Goal: Find specific page/section: Find specific page/section

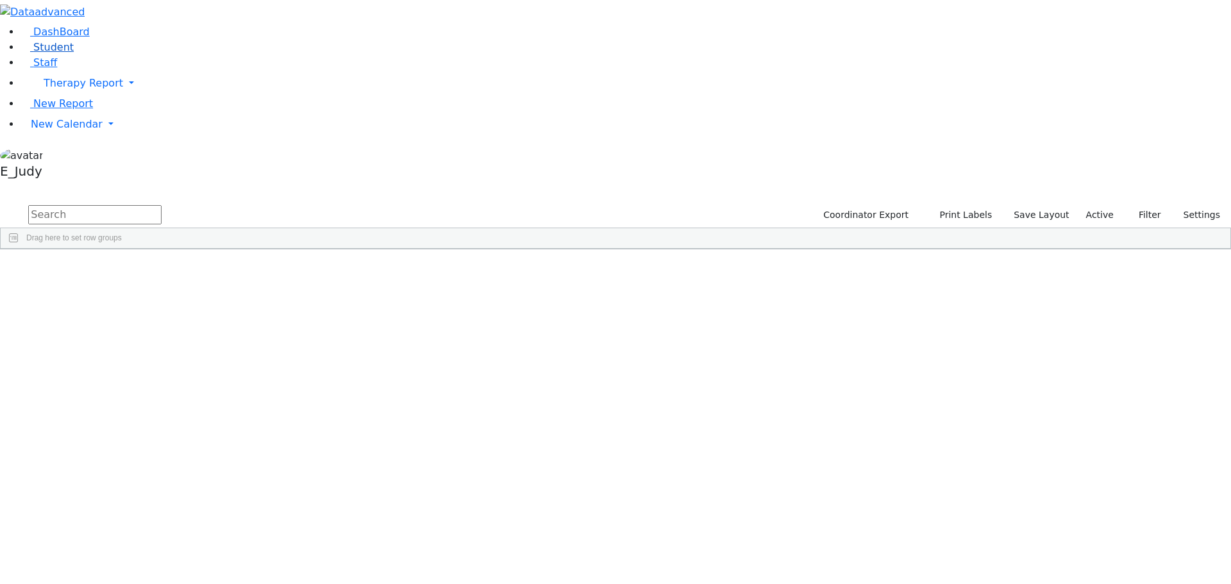
click at [61, 53] on span "Student" at bounding box center [53, 47] width 40 height 12
click at [162, 205] on input "text" at bounding box center [94, 214] width 133 height 19
type input "perl"
click at [162, 342] on div "Perl" at bounding box center [121, 351] width 81 height 18
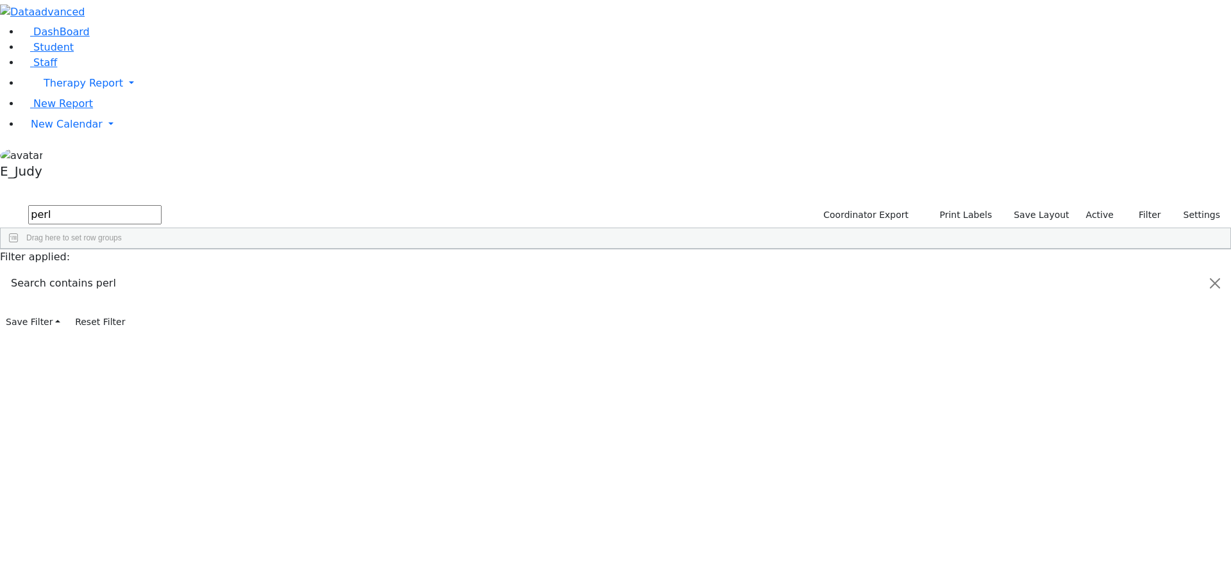
click at [162, 342] on div "Perl" at bounding box center [121, 351] width 81 height 18
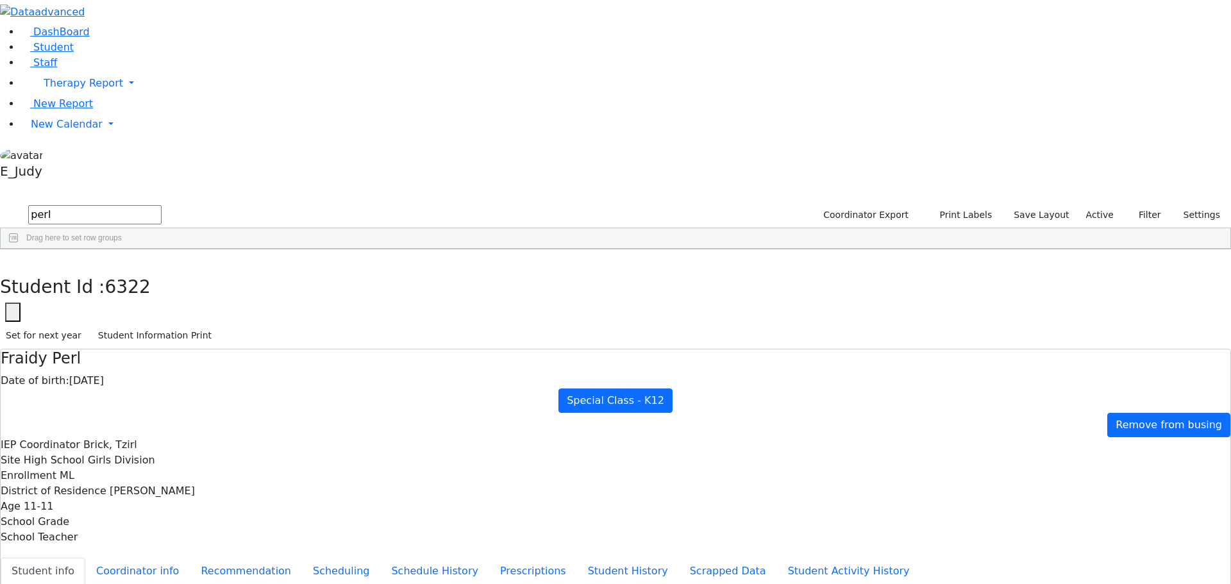
scroll to position [38, 0]
click at [302, 558] on button "Recommendation" at bounding box center [246, 571] width 112 height 27
checkbox input "true"
click at [302, 558] on button "Scheduling" at bounding box center [341, 571] width 78 height 27
click at [255, 249] on div "Student Id : 6322 Student Id 6322 Cancel Save Set for next year Student Informa…" at bounding box center [615, 299] width 1231 height 100
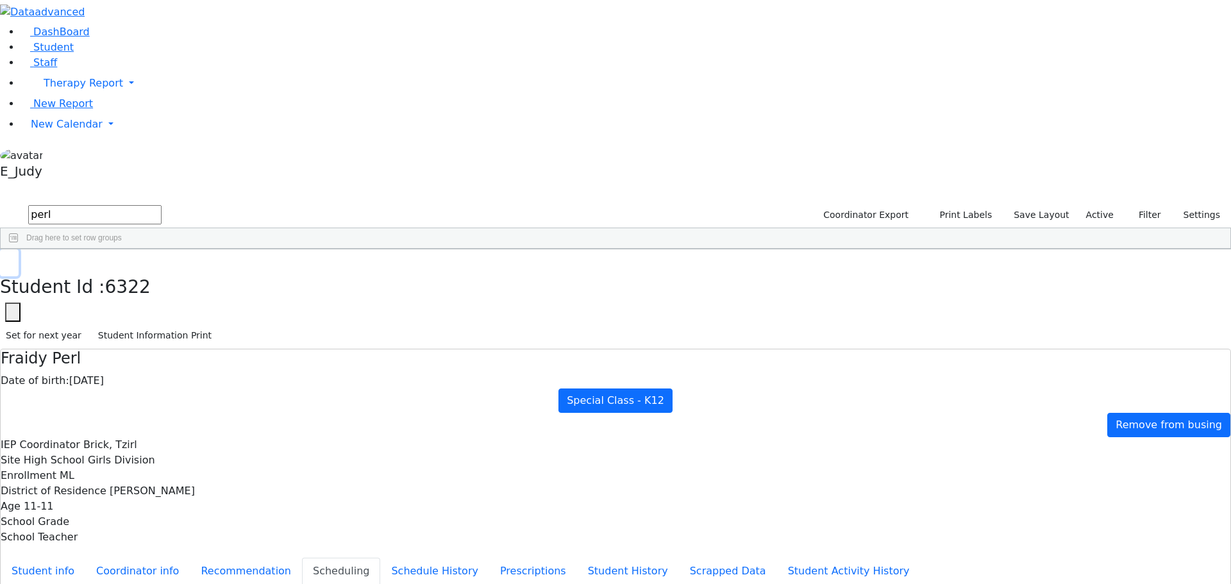
click at [13, 259] on icon "button" at bounding box center [9, 263] width 7 height 8
click at [74, 53] on link "Student" at bounding box center [47, 47] width 53 height 12
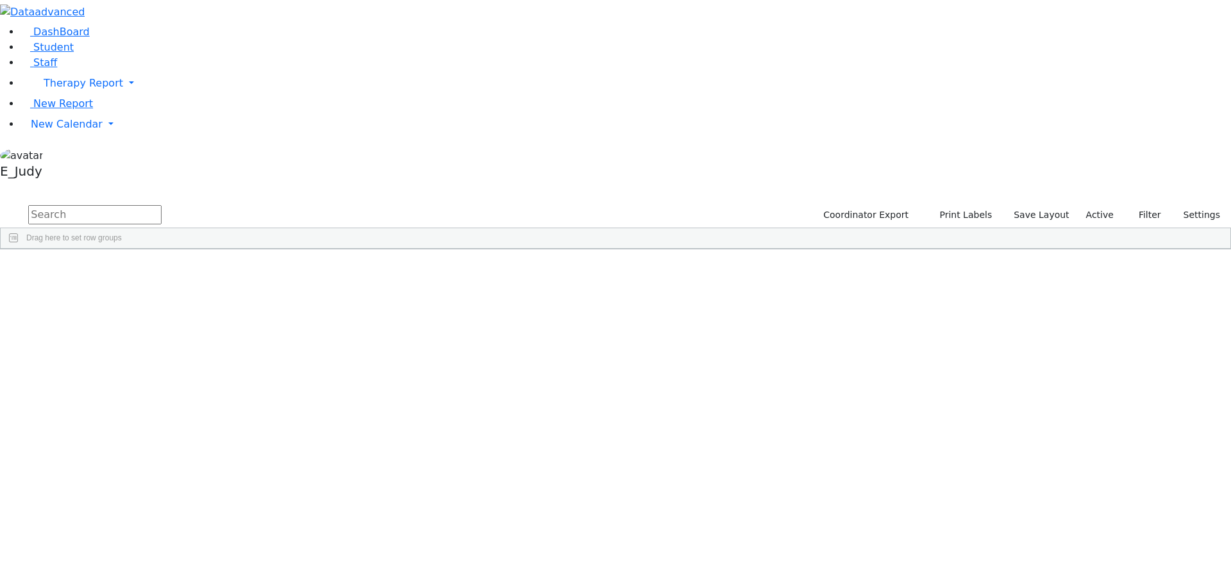
click at [162, 205] on input "text" at bounding box center [94, 214] width 133 height 19
type input "[PERSON_NAME]"
click at [162, 270] on div "Tropper" at bounding box center [121, 279] width 81 height 18
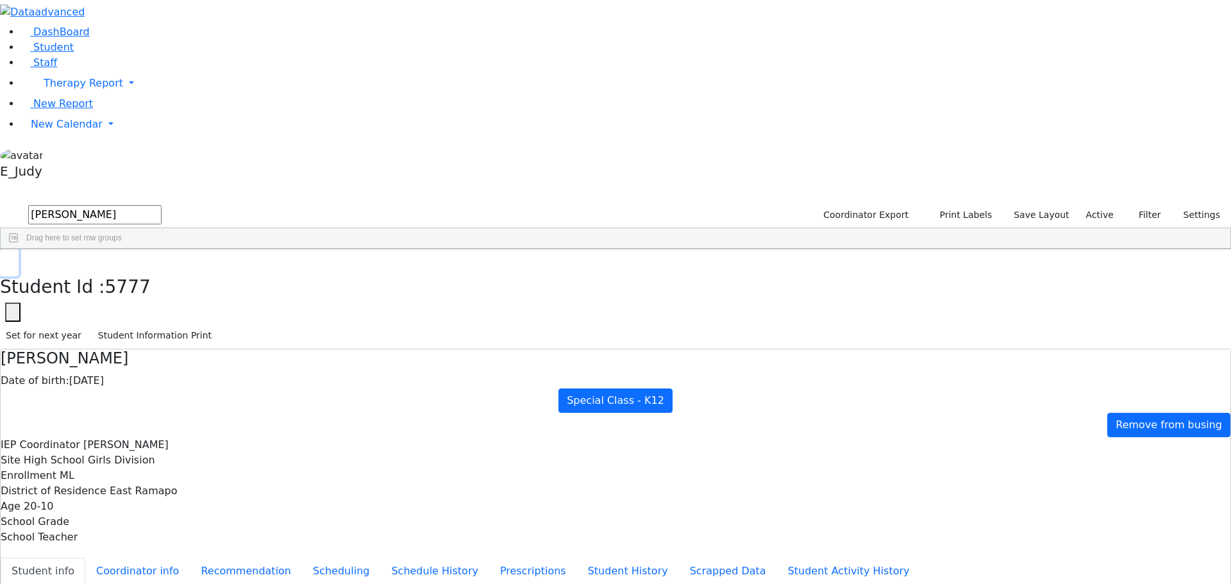
click at [13, 259] on icon "button" at bounding box center [9, 263] width 7 height 8
click at [162, 270] on div "Tropper" at bounding box center [121, 279] width 81 height 18
click at [190, 558] on button "Coordinator info" at bounding box center [137, 571] width 105 height 27
click at [291, 558] on button "Recommendation" at bounding box center [246, 571] width 112 height 27
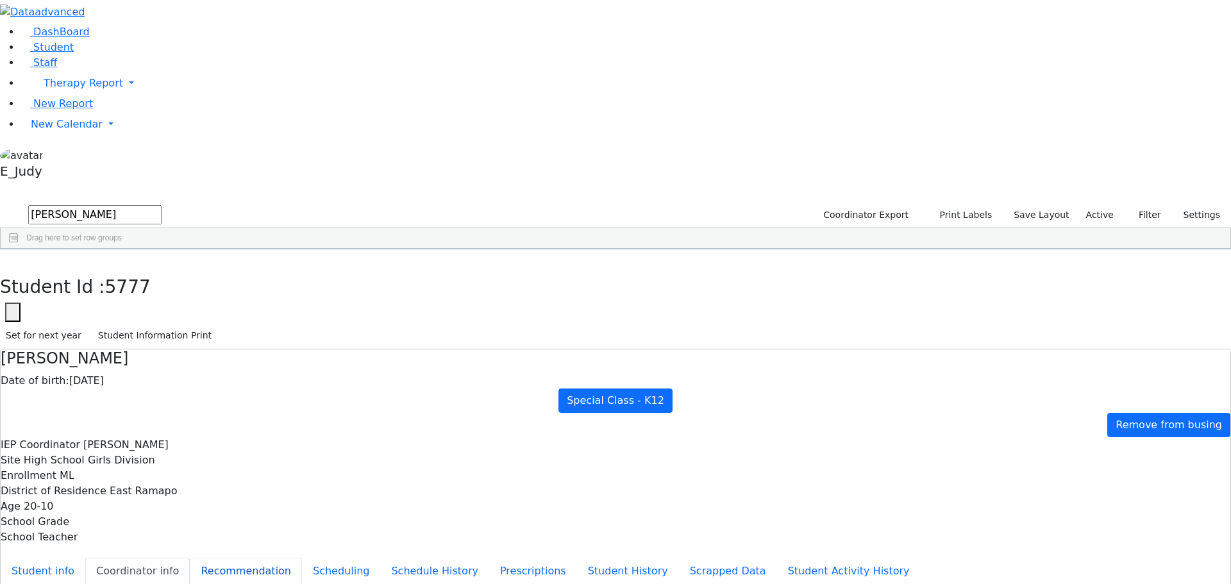
checkbox input "true"
click at [304, 558] on button "Scheduling" at bounding box center [341, 571] width 78 height 27
click at [13, 259] on icon "button" at bounding box center [9, 263] width 7 height 8
drag, startPoint x: 198, startPoint y: 60, endPoint x: 155, endPoint y: 49, distance: 44.3
click at [155, 203] on form "[PERSON_NAME]" at bounding box center [81, 215] width 162 height 24
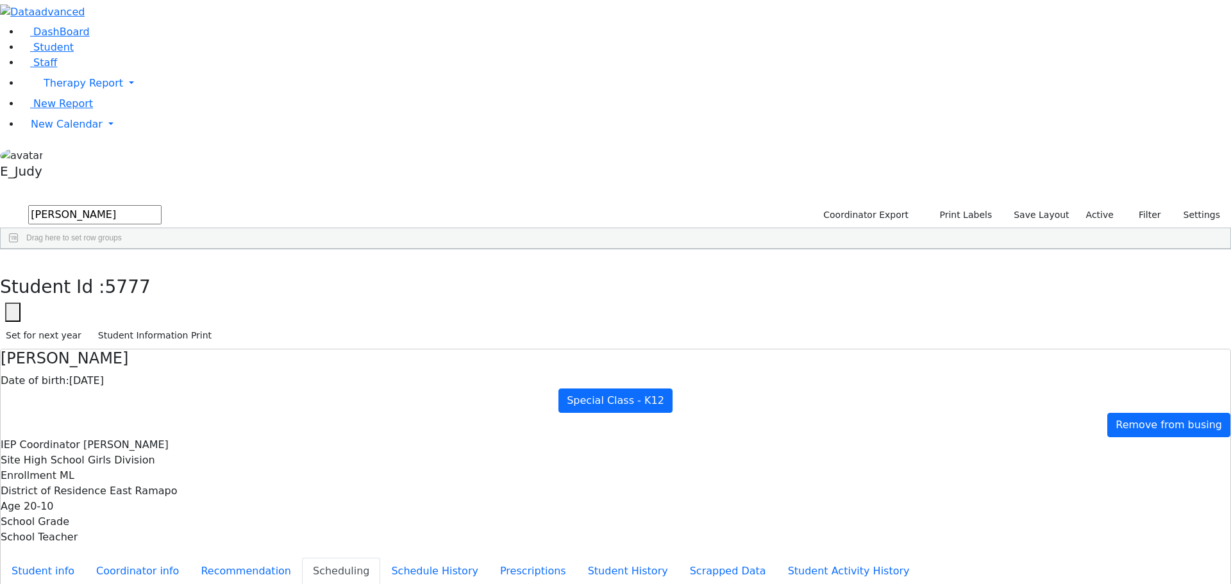
click at [160, 270] on div "[PERSON_NAME]" at bounding box center [119, 279] width 81 height 18
click at [6, 259] on use "button" at bounding box center [6, 259] width 0 height 0
click at [162, 205] on input "[PERSON_NAME]" at bounding box center [94, 214] width 133 height 19
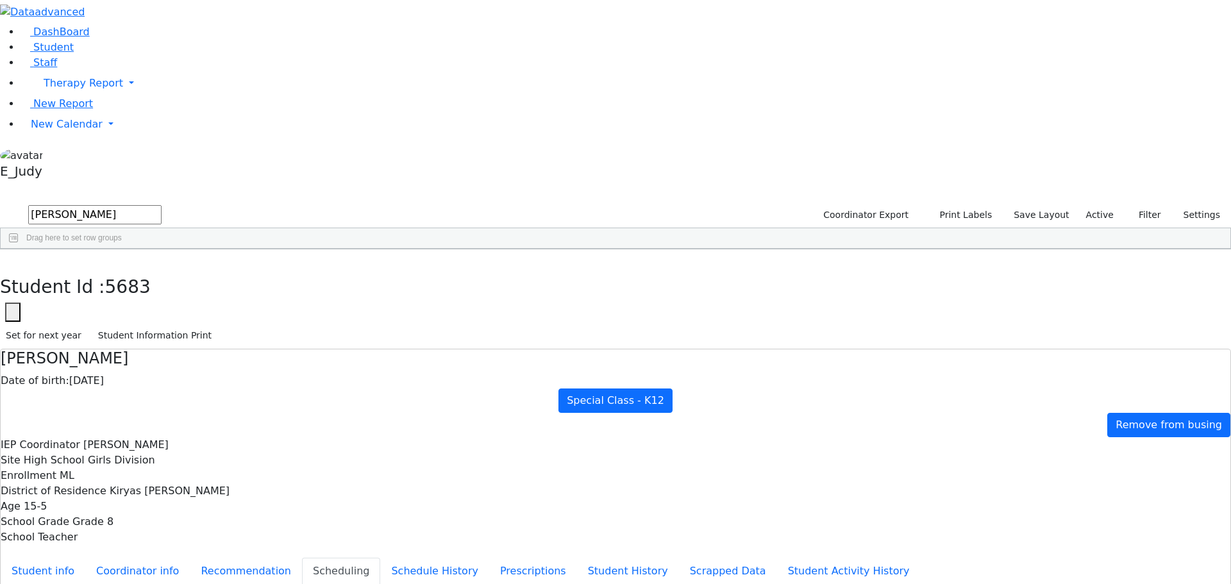
drag, startPoint x: 230, startPoint y: 51, endPoint x: 129, endPoint y: 38, distance: 101.5
click at [129, 38] on div "DashBoard Student Staff Therapy Report Student Old Calendar Report E_Judy" at bounding box center [615, 369] width 1231 height 739
click at [160, 270] on div "Braun" at bounding box center [119, 279] width 81 height 18
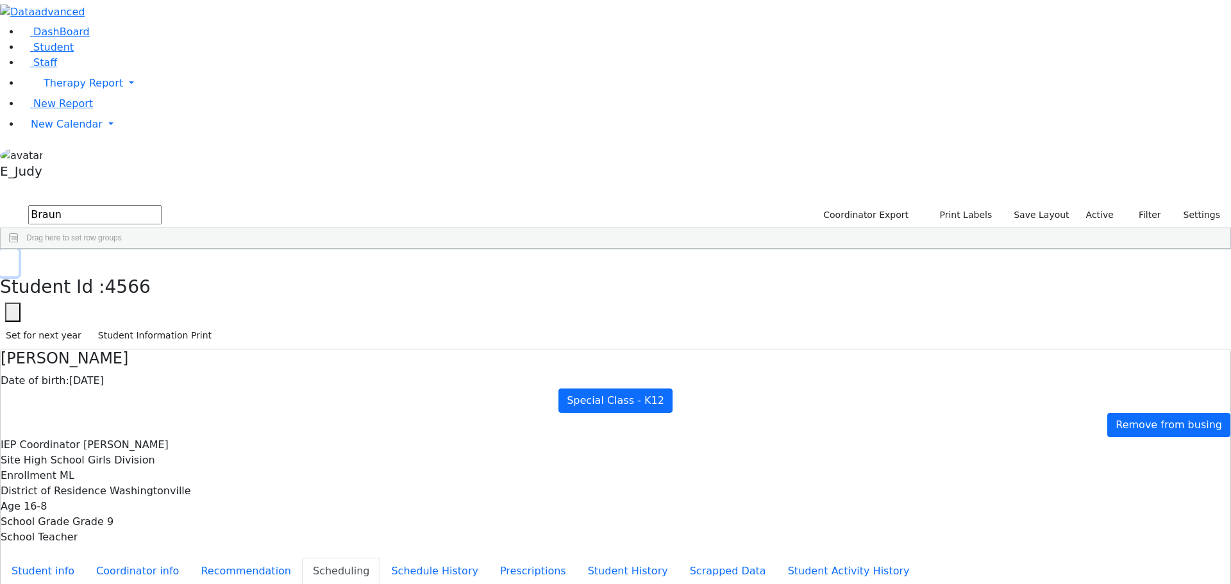
click at [13, 259] on icon "button" at bounding box center [9, 263] width 7 height 8
drag, startPoint x: 205, startPoint y: 50, endPoint x: 168, endPoint y: 48, distance: 36.6
click at [162, 203] on form "Braun" at bounding box center [81, 215] width 162 height 24
click at [160, 306] on div "[PERSON_NAME]" at bounding box center [119, 315] width 81 height 18
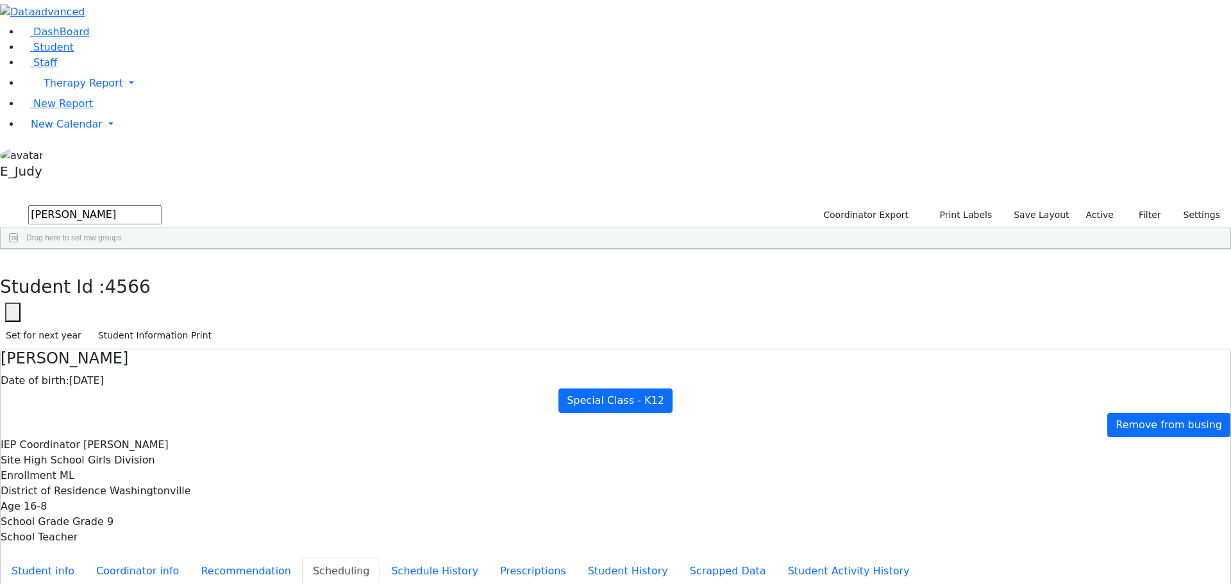
click at [160, 306] on div "[PERSON_NAME]" at bounding box center [119, 315] width 81 height 18
click at [19, 249] on button "button" at bounding box center [9, 262] width 19 height 27
drag, startPoint x: 192, startPoint y: 51, endPoint x: 158, endPoint y: 47, distance: 34.2
click at [158, 203] on form "[PERSON_NAME]" at bounding box center [81, 215] width 162 height 24
click at [160, 396] on div "[PERSON_NAME]" at bounding box center [119, 405] width 81 height 18
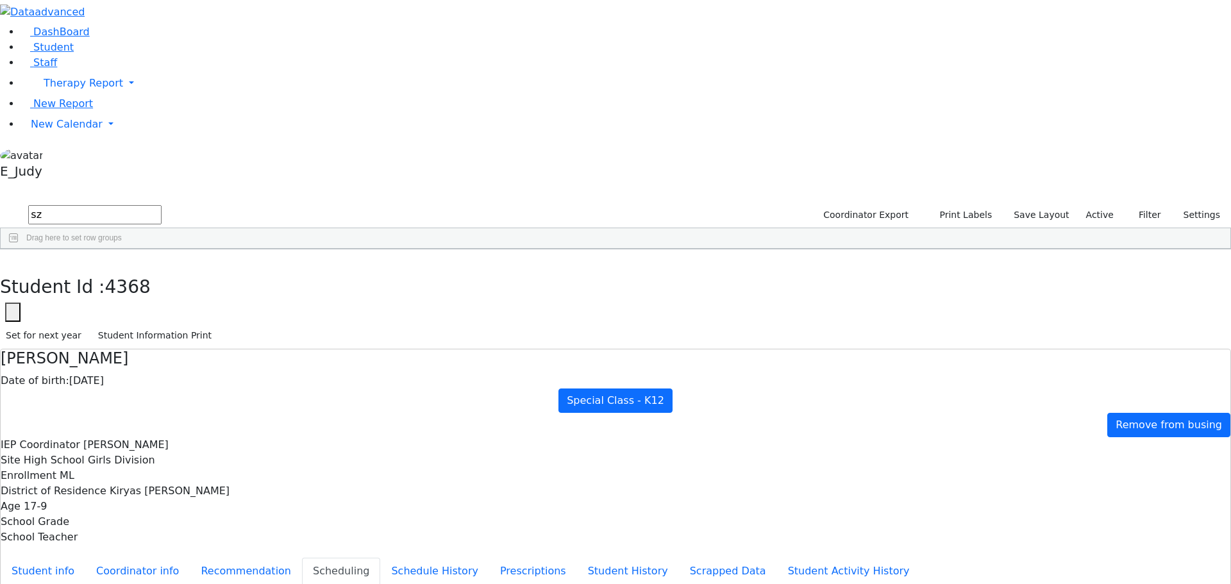
click at [160, 396] on div "[PERSON_NAME]" at bounding box center [119, 405] width 81 height 18
click at [13, 259] on icon "button" at bounding box center [9, 263] width 7 height 8
drag, startPoint x: 198, startPoint y: 52, endPoint x: 165, endPoint y: 55, distance: 33.5
click at [162, 203] on form "sz" at bounding box center [81, 215] width 162 height 24
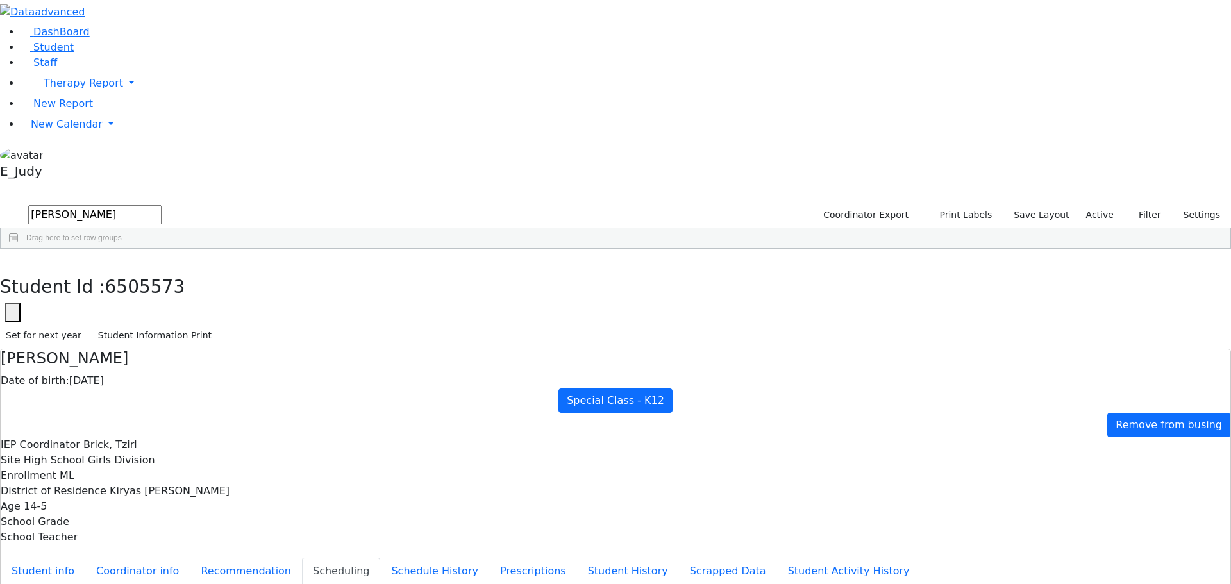
click at [160, 270] on div "[PERSON_NAME]" at bounding box center [119, 279] width 81 height 18
click at [19, 249] on button "button" at bounding box center [9, 262] width 19 height 27
drag, startPoint x: 233, startPoint y: 56, endPoint x: 161, endPoint y: 49, distance: 72.7
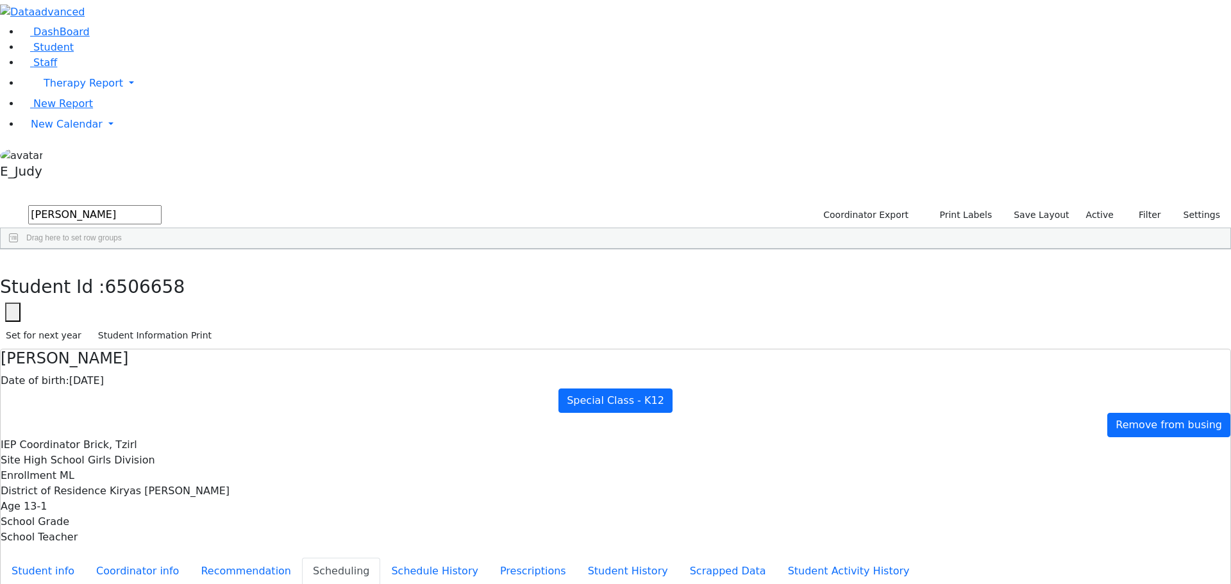
click at [161, 203] on form "[PERSON_NAME]" at bounding box center [81, 215] width 162 height 24
drag, startPoint x: 210, startPoint y: 55, endPoint x: 189, endPoint y: 50, distance: 21.8
click at [162, 205] on input "aketr" at bounding box center [94, 214] width 133 height 19
click at [0, 203] on button "submit" at bounding box center [12, 215] width 25 height 24
click at [160, 270] on div "Aker" at bounding box center [119, 279] width 81 height 18
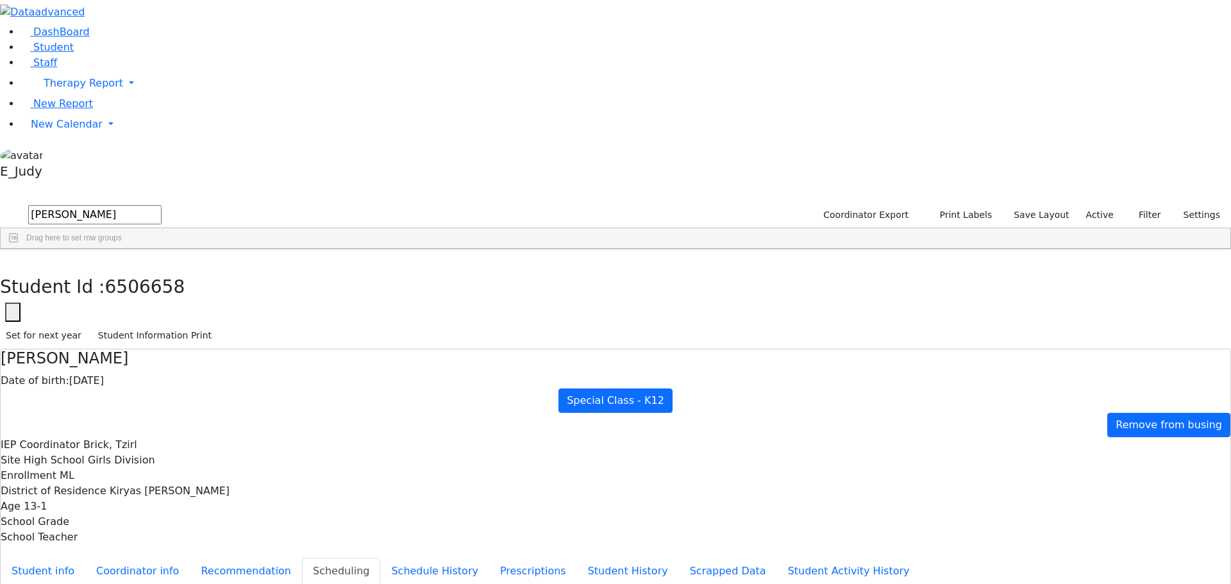
click at [160, 270] on div "Aker" at bounding box center [119, 279] width 81 height 18
click at [13, 259] on icon "button" at bounding box center [9, 263] width 7 height 8
drag, startPoint x: 191, startPoint y: 53, endPoint x: 169, endPoint y: 50, distance: 22.6
click at [162, 203] on form "[PERSON_NAME]" at bounding box center [81, 215] width 162 height 24
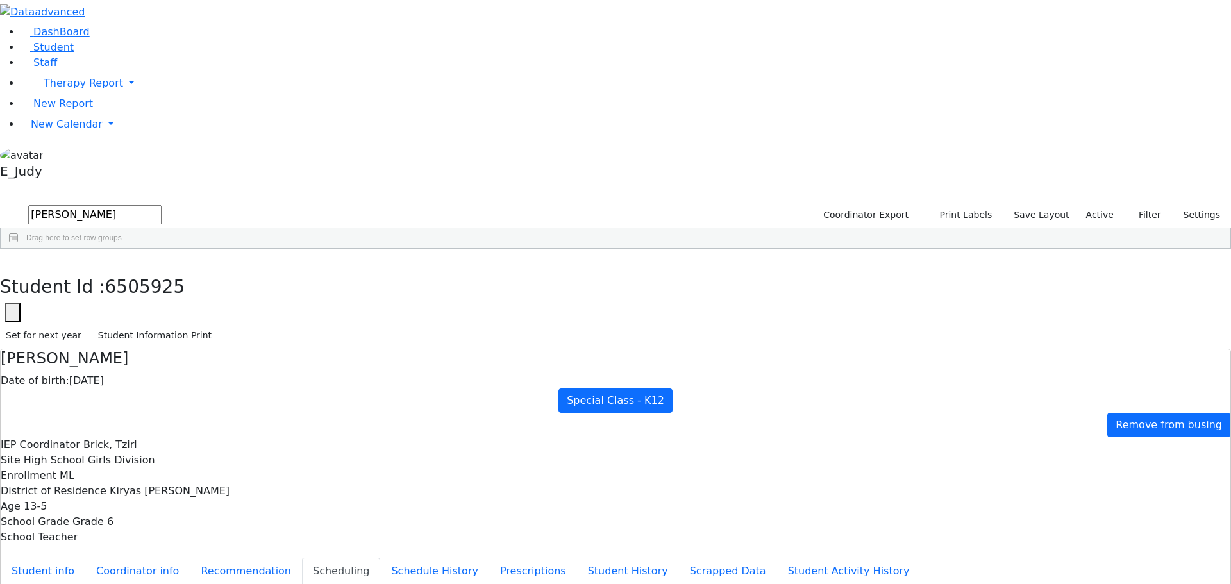
type input "[PERSON_NAME]"
click at [160, 270] on div "Berkowitz" at bounding box center [119, 279] width 81 height 18
click at [47, 69] on span "Staff" at bounding box center [45, 62] width 24 height 12
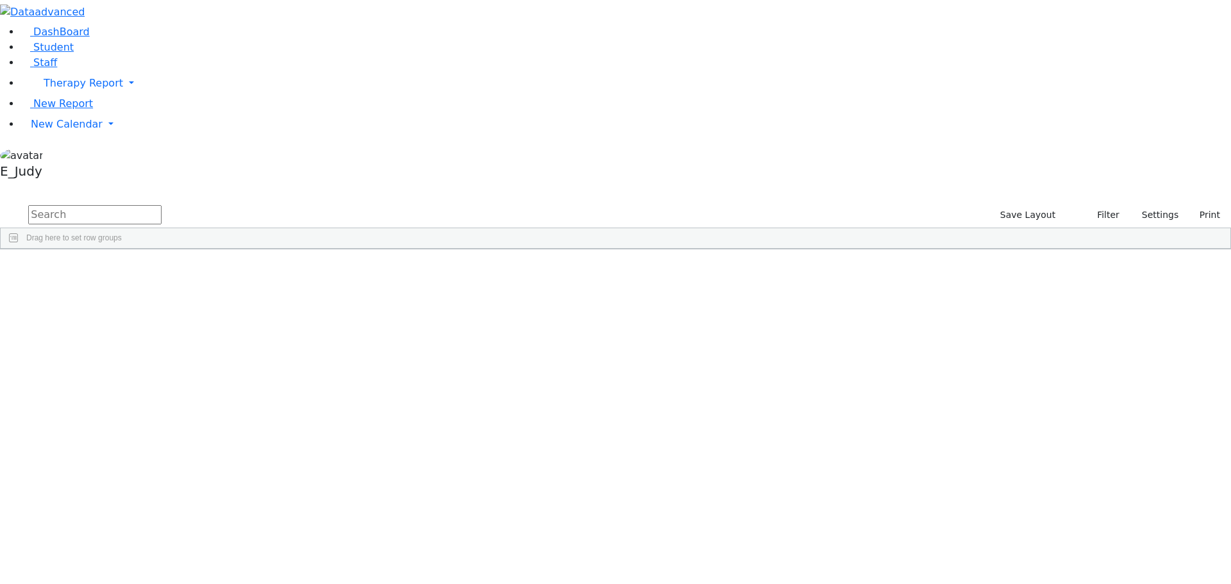
click at [162, 205] on input "text" at bounding box center [94, 214] width 133 height 19
type input "gold"
click at [148, 270] on div "Berger" at bounding box center [110, 279] width 76 height 18
